Goal: Task Accomplishment & Management: Use online tool/utility

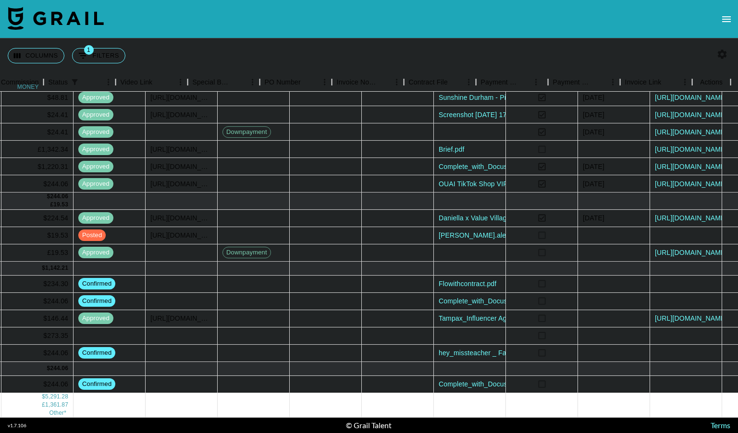
scroll to position [182, 804]
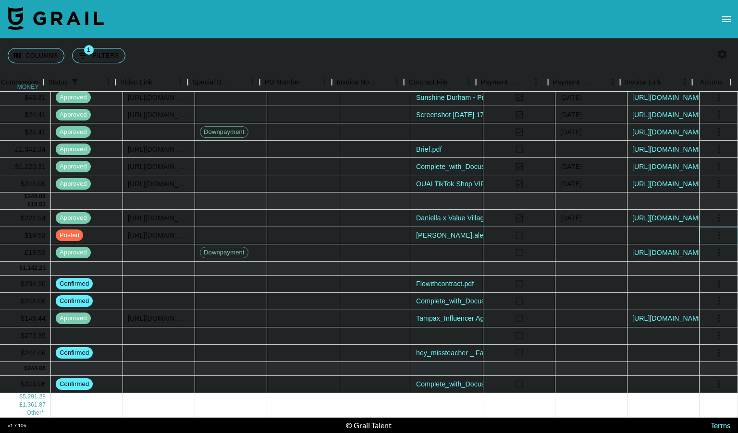
click at [713, 230] on icon "select merge strategy" at bounding box center [719, 236] width 12 height 12
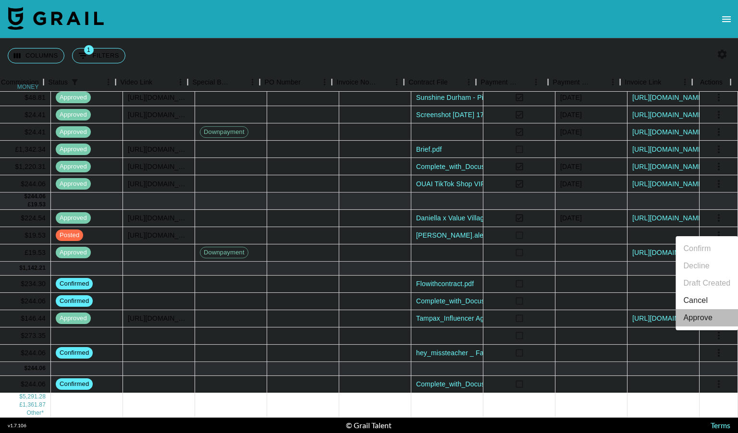
click at [695, 315] on div "Approve" at bounding box center [697, 318] width 29 height 12
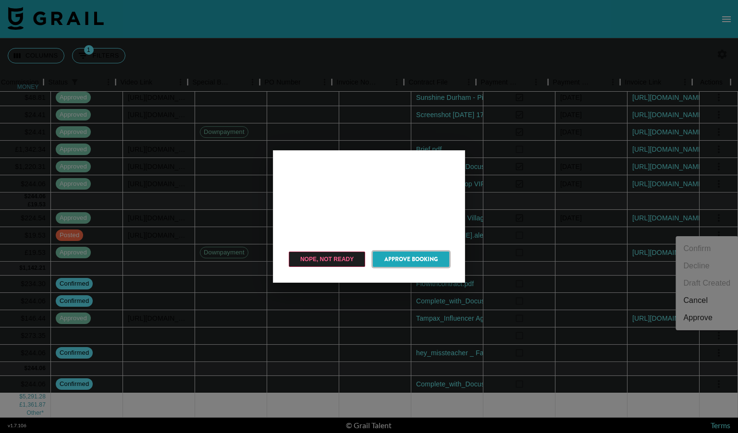
click at [406, 254] on button "Approve Booking" at bounding box center [411, 259] width 76 height 15
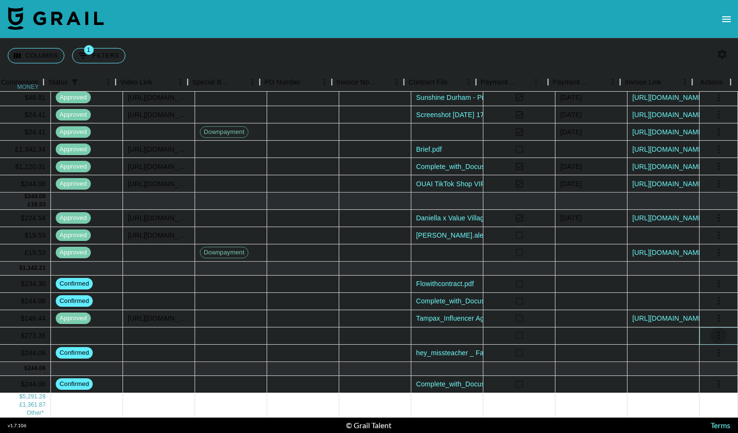
click at [713, 330] on icon "select merge strategy" at bounding box center [719, 336] width 12 height 12
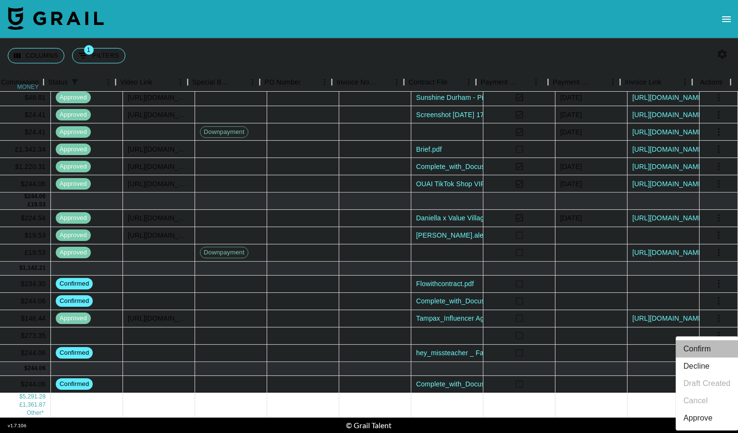
click at [693, 348] on li "Confirm" at bounding box center [706, 348] width 62 height 17
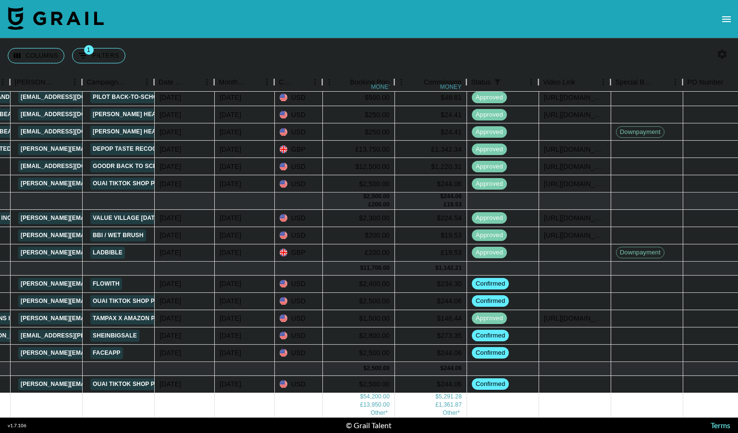
scroll to position [182, 380]
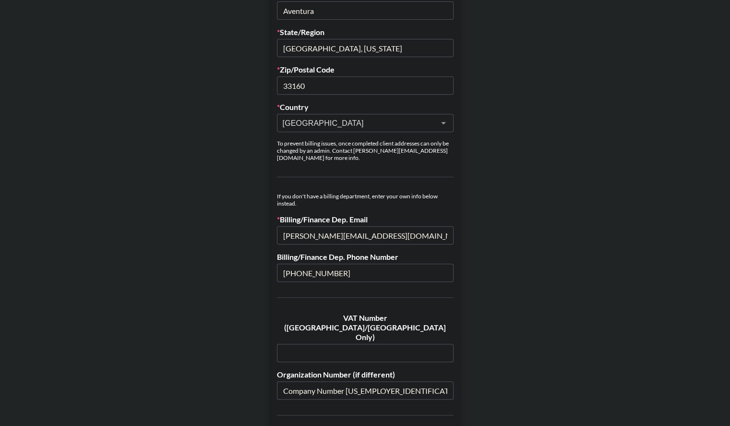
scroll to position [390, 0]
